Goal: Use online tool/utility: Utilize a website feature to perform a specific function

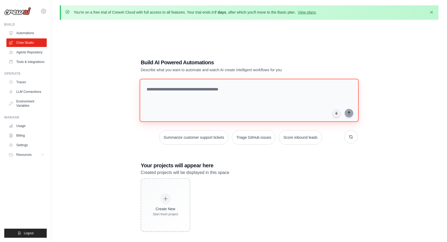
click at [168, 90] on textarea at bounding box center [249, 100] width 219 height 43
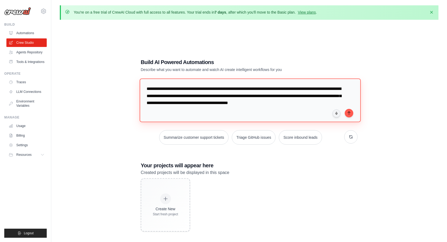
type textarea "**********"
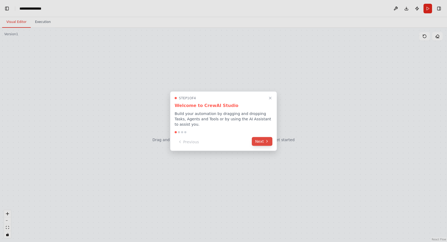
click at [261, 145] on button "Next" at bounding box center [262, 141] width 21 height 9
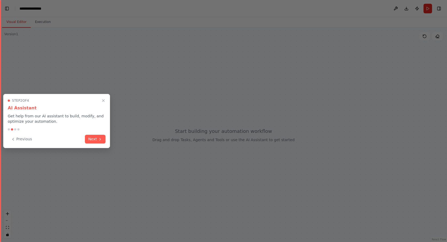
scroll to position [48, 0]
click at [92, 140] on button "Next" at bounding box center [95, 138] width 21 height 9
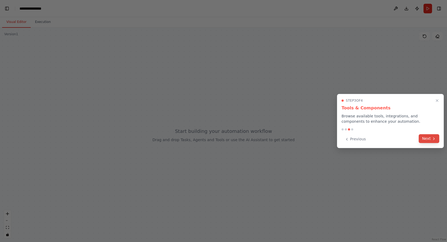
click at [429, 139] on button "Next" at bounding box center [429, 138] width 21 height 9
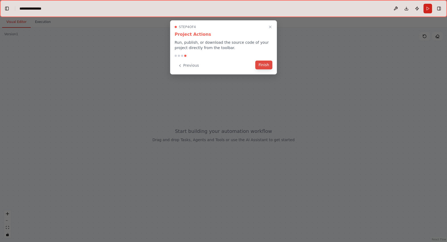
click at [265, 64] on button "Finish" at bounding box center [263, 65] width 17 height 9
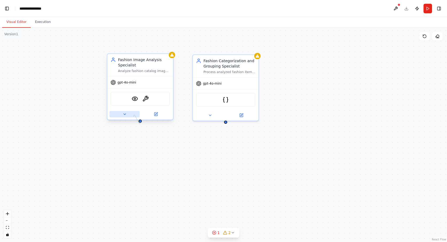
drag, startPoint x: 140, startPoint y: 123, endPoint x: 134, endPoint y: 117, distance: 8.7
click at [134, 117] on div "Fashion Image Analysis Specialist Analyze fashion catalog images from {catalog_…" at bounding box center [140, 86] width 67 height 67
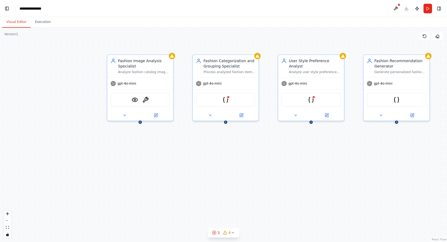
click at [11, 35] on div "Version 1" at bounding box center [11, 34] width 14 height 4
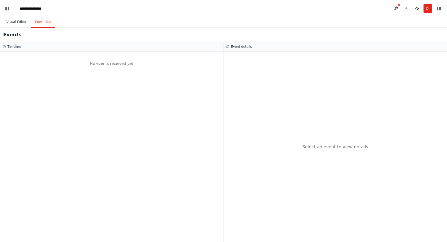
click at [41, 21] on button "Execution" at bounding box center [43, 22] width 24 height 11
click at [15, 22] on button "Visual Editor" at bounding box center [16, 22] width 29 height 11
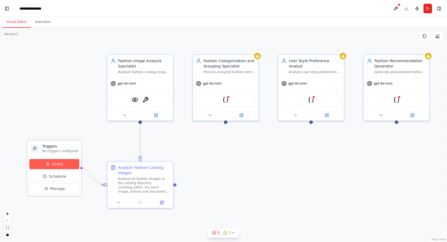
click at [59, 166] on span "Event" at bounding box center [57, 164] width 11 height 5
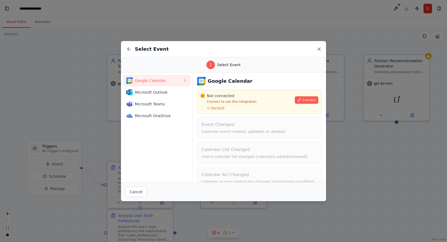
click at [317, 48] on icon at bounding box center [318, 48] width 5 height 5
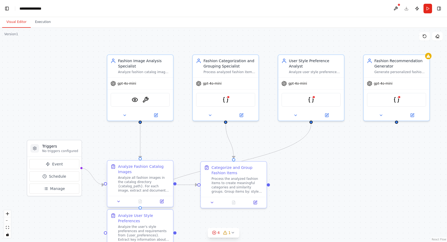
click at [142, 178] on div "Analyze all fashion images in the catalog directory {catalog_path}. For each im…" at bounding box center [144, 184] width 52 height 17
click at [160, 182] on div "Analyze all fashion images in the catalog directory {catalog_path}. For each im…" at bounding box center [144, 184] width 52 height 17
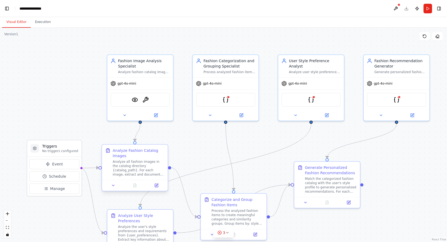
drag, startPoint x: 160, startPoint y: 180, endPoint x: 157, endPoint y: 163, distance: 17.2
click at [157, 163] on div "Analyze all fashion images in the catalog directory {catalog_path}. For each im…" at bounding box center [139, 168] width 52 height 17
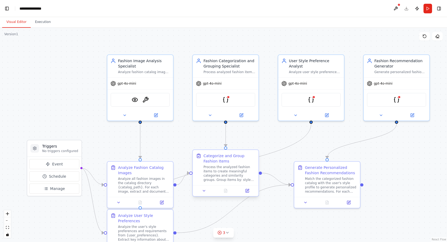
drag, startPoint x: 225, startPoint y: 205, endPoint x: 218, endPoint y: 164, distance: 41.8
click at [218, 164] on div "Categorize and Group Fashion Items" at bounding box center [229, 158] width 52 height 11
click at [234, 83] on div "gpt-4o-mini" at bounding box center [226, 83] width 66 height 12
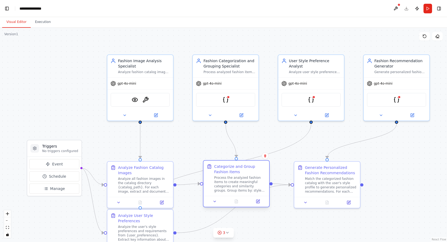
drag, startPoint x: 243, startPoint y: 169, endPoint x: 251, endPoint y: 179, distance: 12.9
click at [251, 179] on div "Process the analyzed fashion items to create meaningful categories and similari…" at bounding box center [240, 184] width 52 height 17
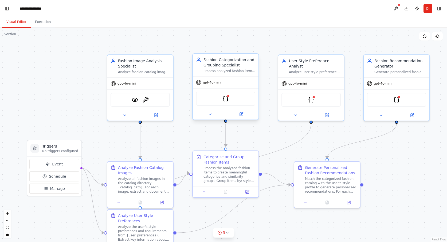
click at [237, 84] on div "gpt-4o-mini" at bounding box center [226, 83] width 66 height 12
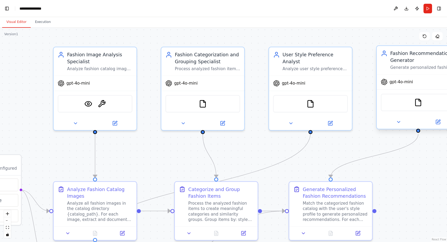
click at [410, 101] on div "FileReadTool" at bounding box center [418, 103] width 75 height 18
click at [419, 105] on img at bounding box center [418, 103] width 8 height 8
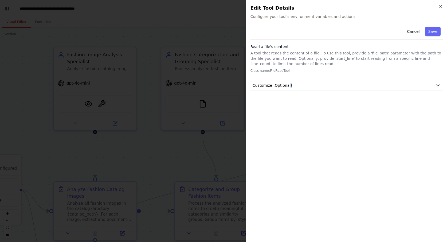
click at [419, 105] on div "Cancel Save Read a file's content A tool that reads the content of a file. To u…" at bounding box center [346, 131] width 192 height 213
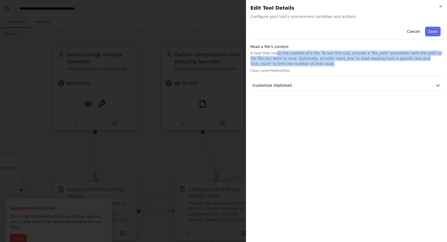
drag, startPoint x: 274, startPoint y: 53, endPoint x: 313, endPoint y: 64, distance: 40.0
click at [313, 64] on p "A tool that reads the content of a file. To use this tool, provide a 'file_path…" at bounding box center [346, 58] width 192 height 16
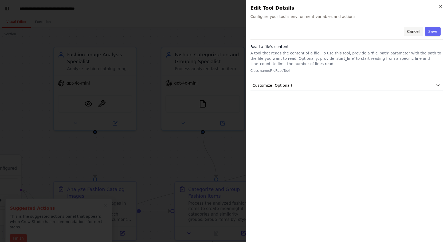
click at [414, 29] on button "Cancel" at bounding box center [413, 32] width 19 height 10
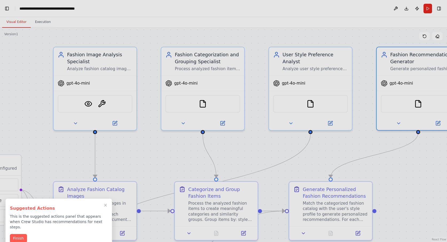
click at [99, 103] on div at bounding box center [223, 121] width 447 height 242
click at [88, 104] on div at bounding box center [223, 121] width 447 height 242
click at [96, 99] on div at bounding box center [223, 121] width 447 height 242
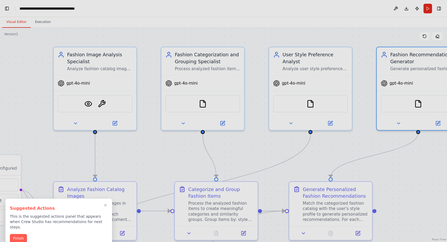
click at [114, 123] on div at bounding box center [223, 121] width 447 height 242
click at [19, 234] on button "Finish" at bounding box center [18, 238] width 17 height 9
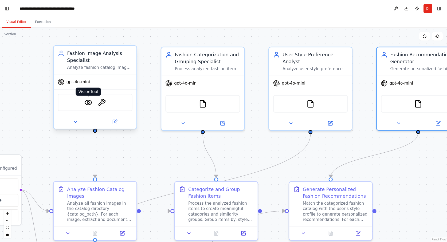
click at [89, 102] on img at bounding box center [88, 103] width 8 height 8
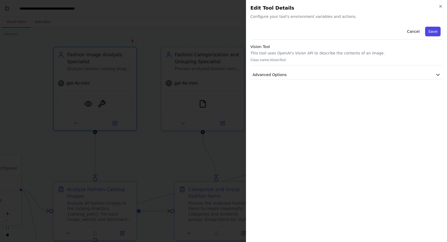
click at [434, 31] on button "Save" at bounding box center [432, 32] width 15 height 10
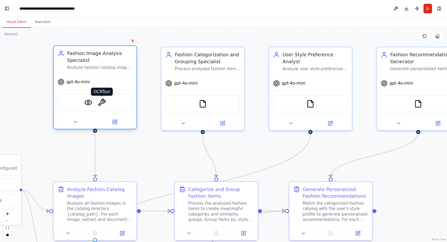
click at [102, 100] on img at bounding box center [102, 103] width 8 height 8
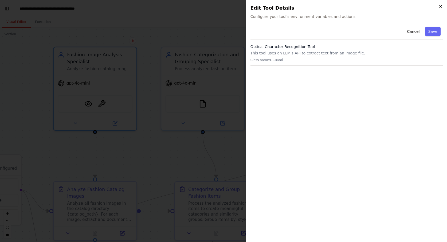
click at [441, 5] on icon "button" at bounding box center [440, 6] width 4 height 4
